Goal: Information Seeking & Learning: Learn about a topic

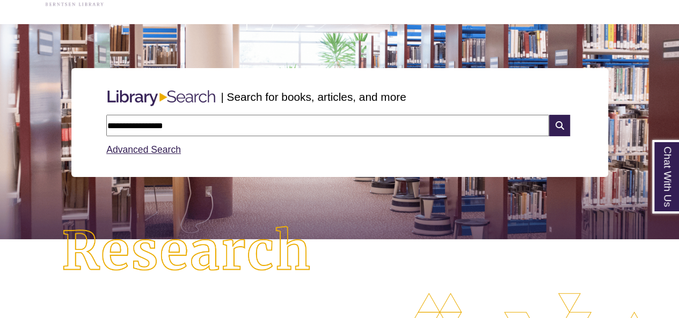
click at [205, 120] on input "**********" at bounding box center [327, 125] width 443 height 21
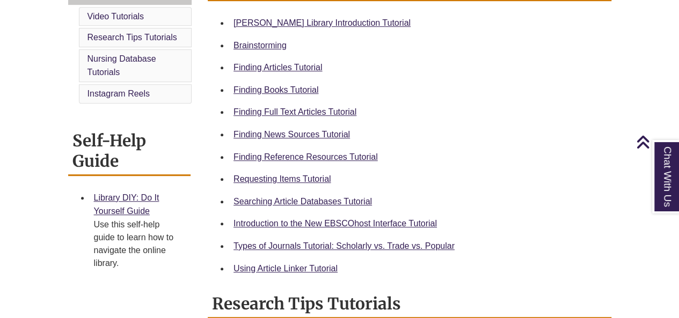
scroll to position [349, 0]
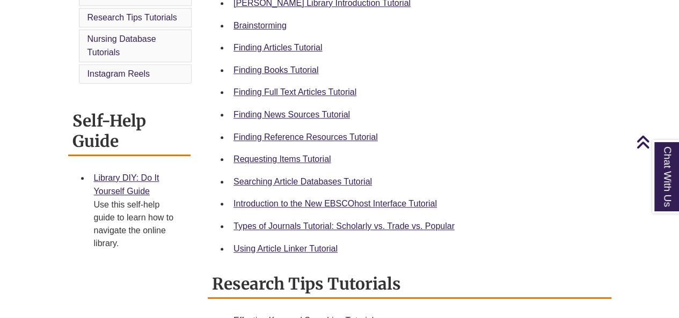
click at [275, 166] on li "Requesting Items Tutorial" at bounding box center [418, 159] width 378 height 23
click at [272, 162] on link "Requesting Items Tutorial" at bounding box center [282, 159] width 97 height 9
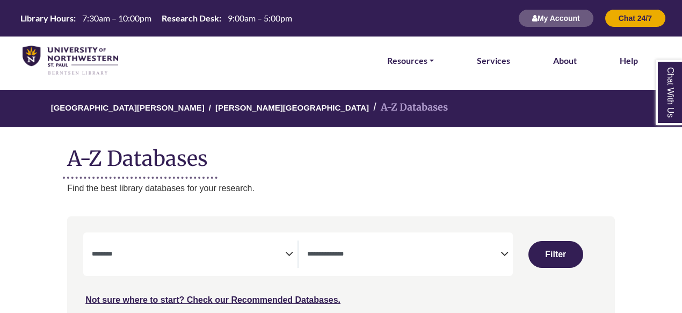
select select "Database Subject Filter"
select select "Database Types Filter"
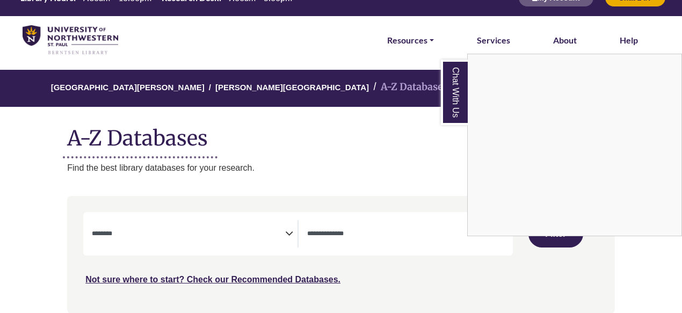
scroll to position [71, 0]
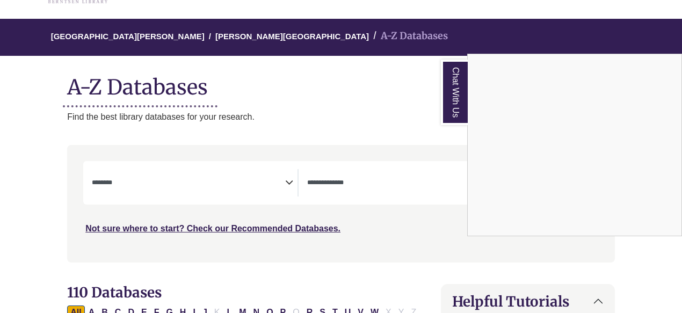
click at [286, 182] on div "Chat With Us" at bounding box center [341, 156] width 682 height 313
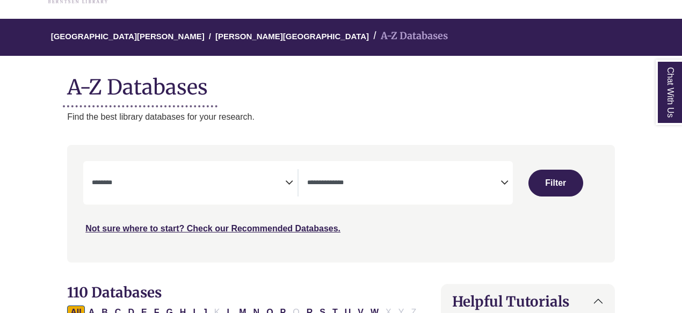
click at [290, 182] on icon "Search filters" at bounding box center [289, 181] width 8 height 16
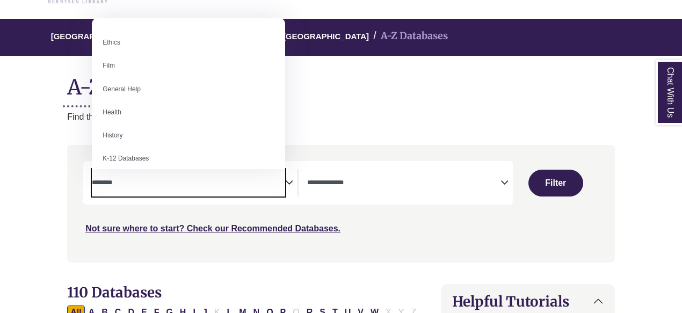
scroll to position [420, 0]
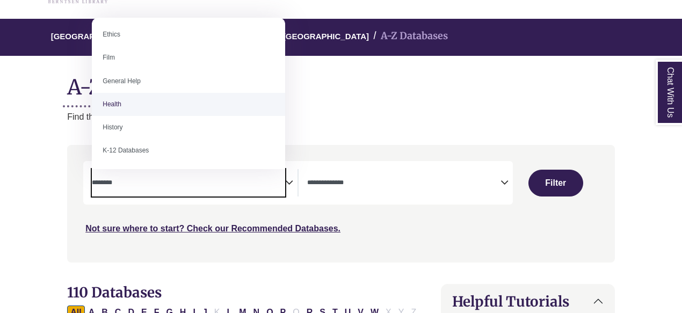
select select "*****"
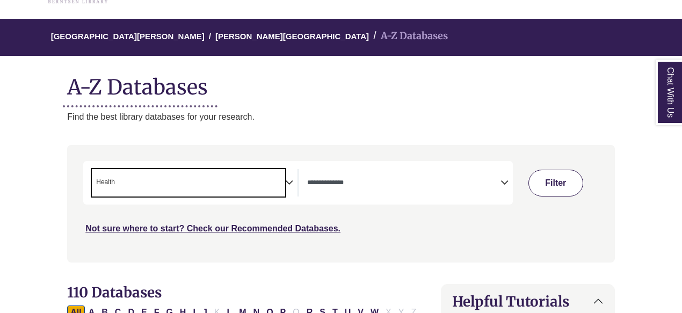
click at [546, 183] on button "Filter" at bounding box center [555, 183] width 55 height 27
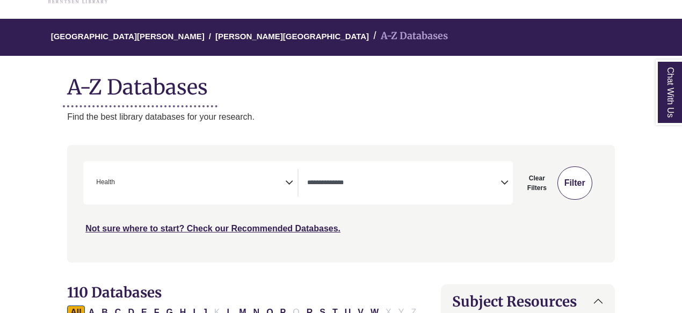
select select "Database Types Filter"
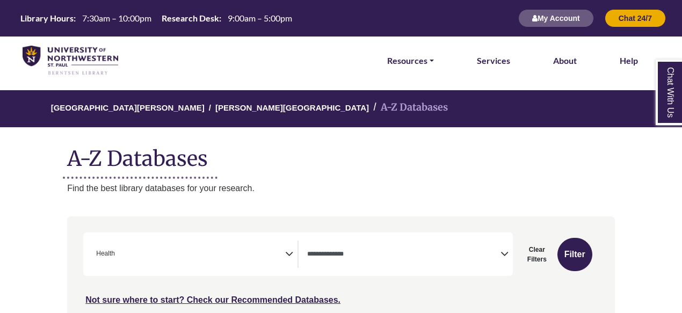
click at [289, 256] on icon "Search filters" at bounding box center [289, 252] width 8 height 16
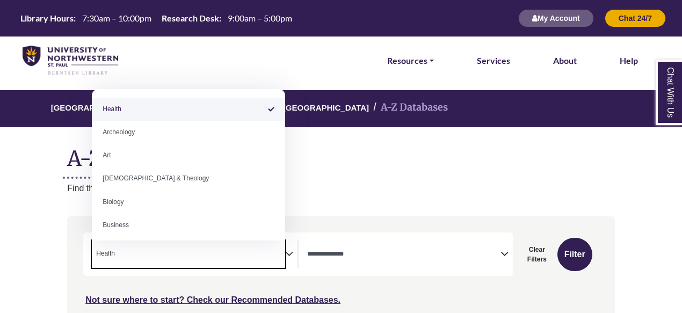
select select "Database Subject Filter"
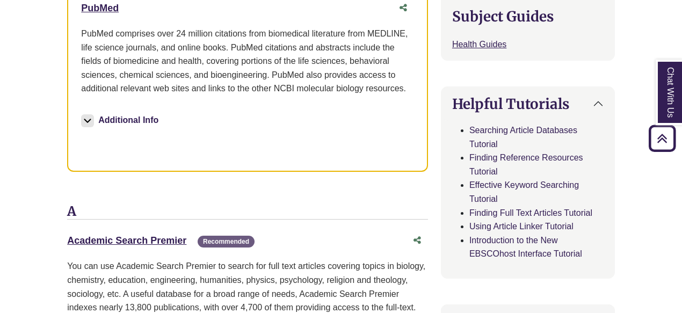
scroll to position [483, 0]
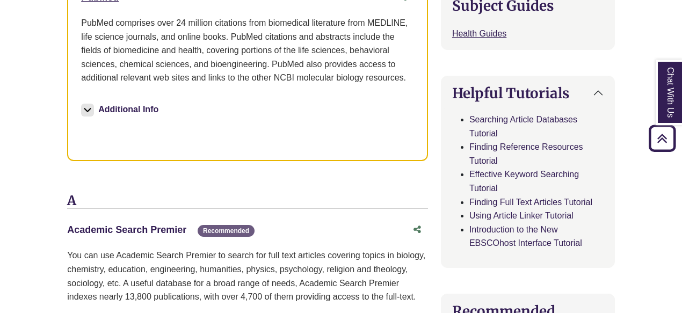
click at [176, 224] on link "Academic Search Premier This link opens in a new window" at bounding box center [126, 229] width 119 height 11
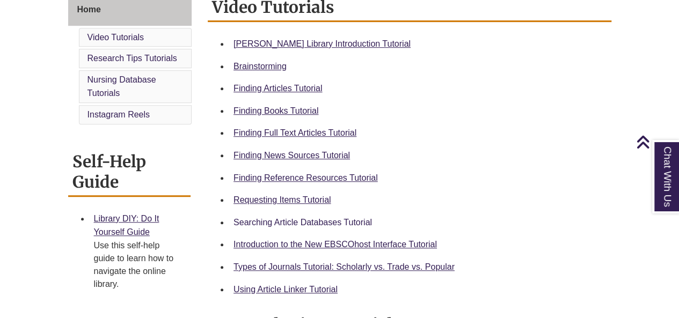
scroll to position [304, 0]
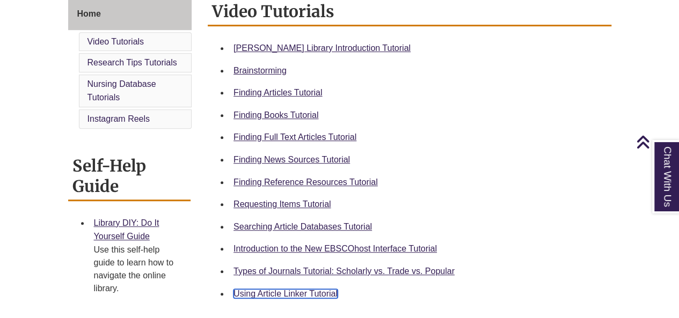
click at [297, 294] on link "Using Article Linker Tutorial" at bounding box center [286, 293] width 104 height 9
